Goal: Information Seeking & Learning: Find specific page/section

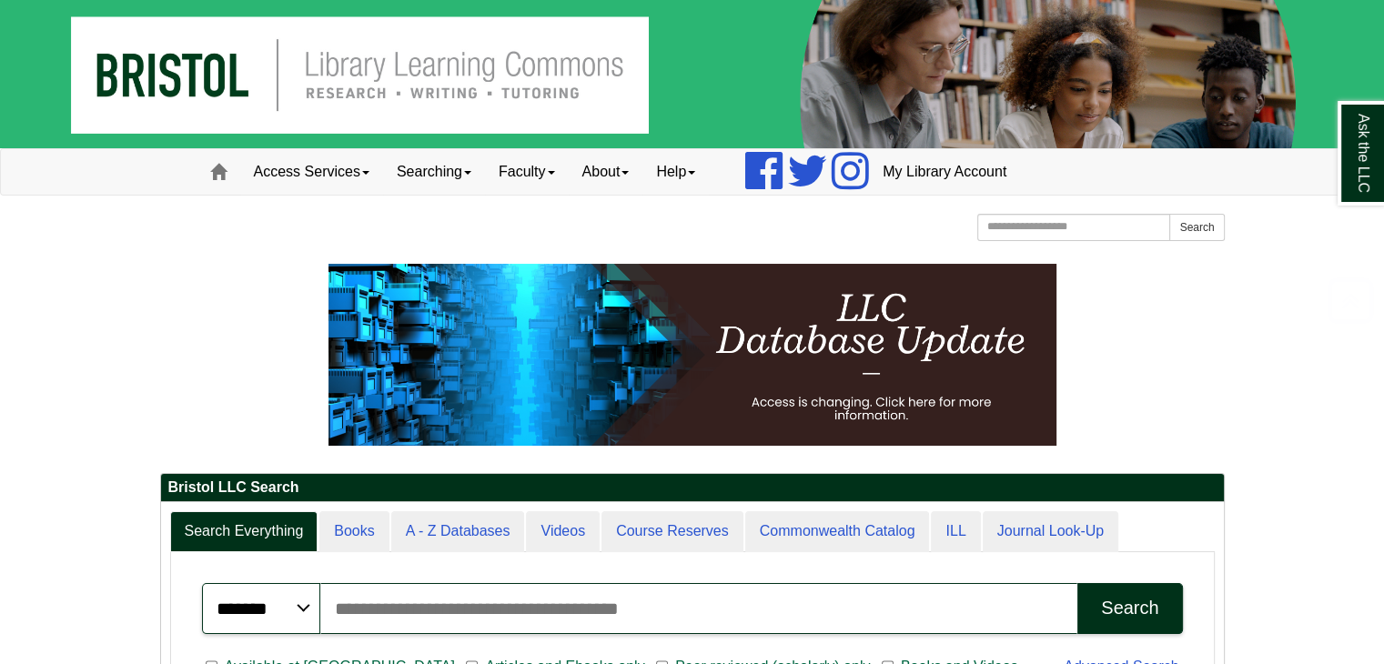
scroll to position [429, 0]
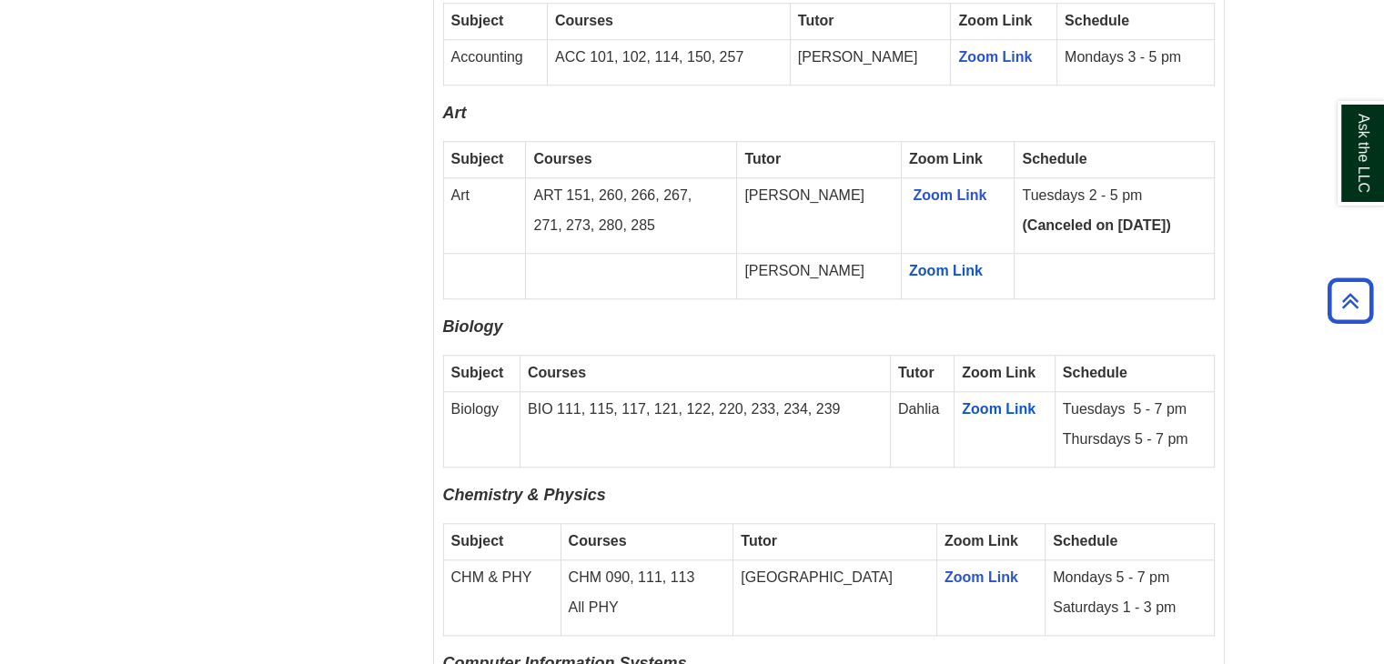
scroll to position [2098, 0]
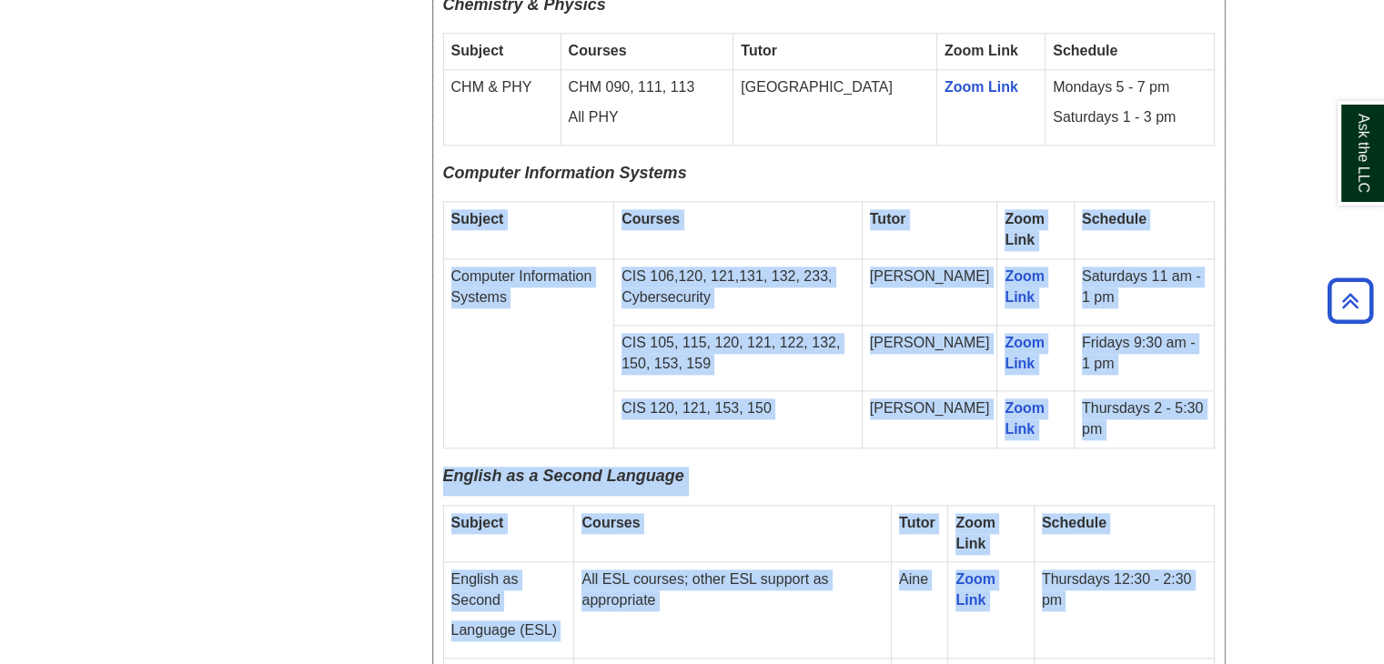
drag, startPoint x: 451, startPoint y: 186, endPoint x: 1286, endPoint y: 371, distance: 855.3
click at [1210, 428] on div "Fall 2025 Online Drop-In Schedule All remote drop-in tutoring is offered via Zo…" at bounding box center [828, 222] width 771 height 2852
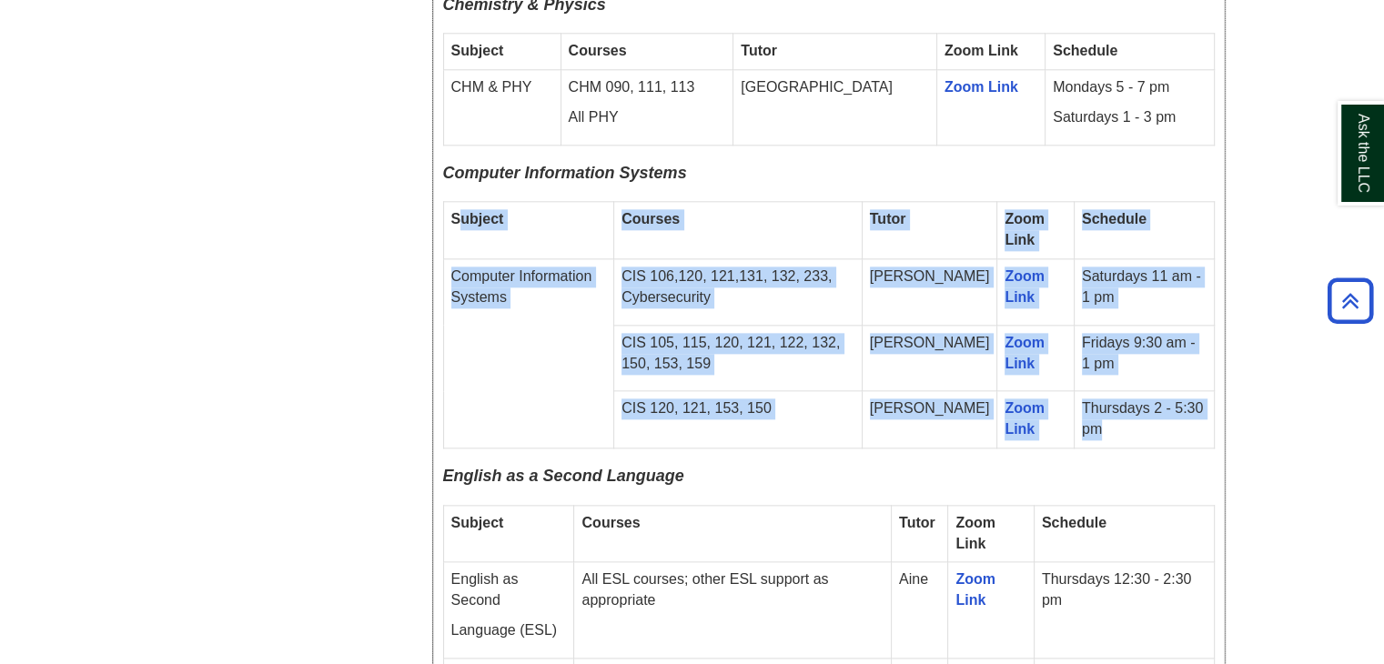
drag, startPoint x: 455, startPoint y: 179, endPoint x: 1154, endPoint y: 392, distance: 731.2
click at [1154, 392] on tbody "Subject Courses Tutor Zoom Link Schedule Computer Information Systems CIS 106,1…" at bounding box center [828, 325] width 771 height 247
copy tbody "ubject Courses Tutor Zoom Link Schedule Computer Information Systems CIS 106,12…"
